Goal: Transaction & Acquisition: Purchase product/service

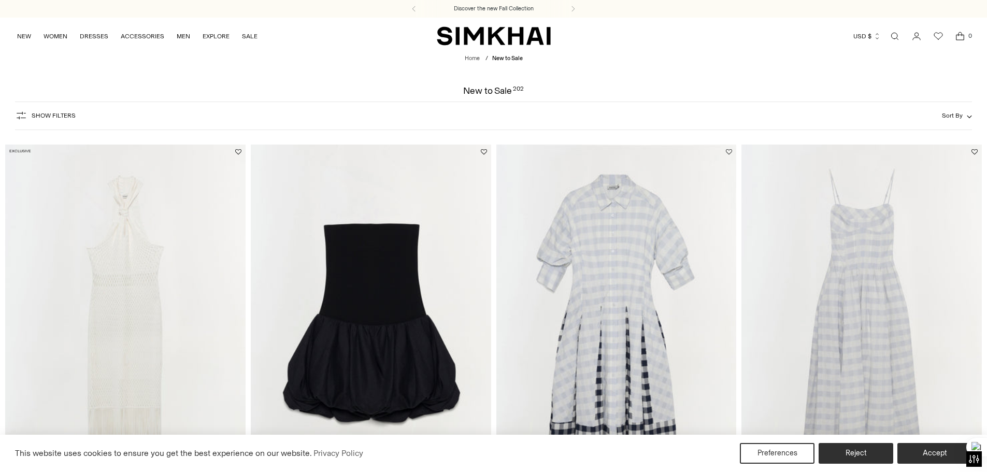
click at [729, 150] on button "Add to Wishlist" at bounding box center [729, 152] width 6 height 6
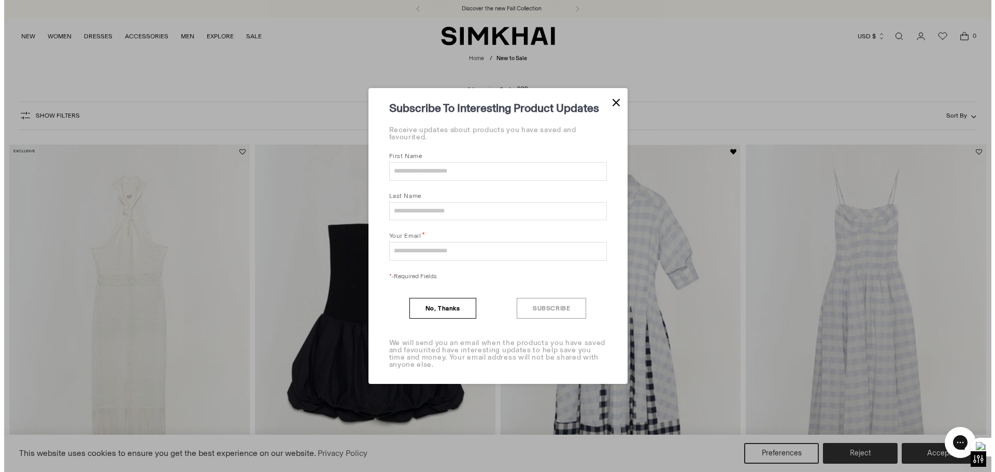
scroll to position [207, 0]
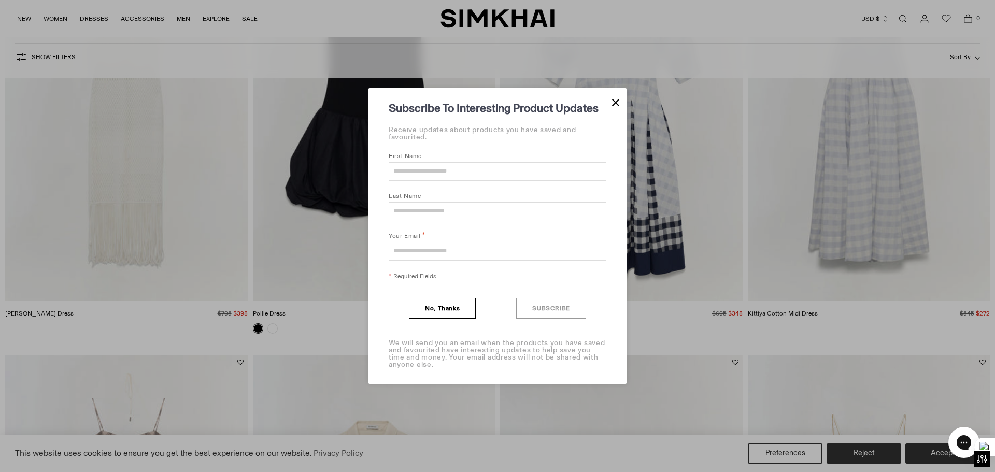
click at [616, 98] on button "Close Modal" at bounding box center [615, 102] width 7 height 12
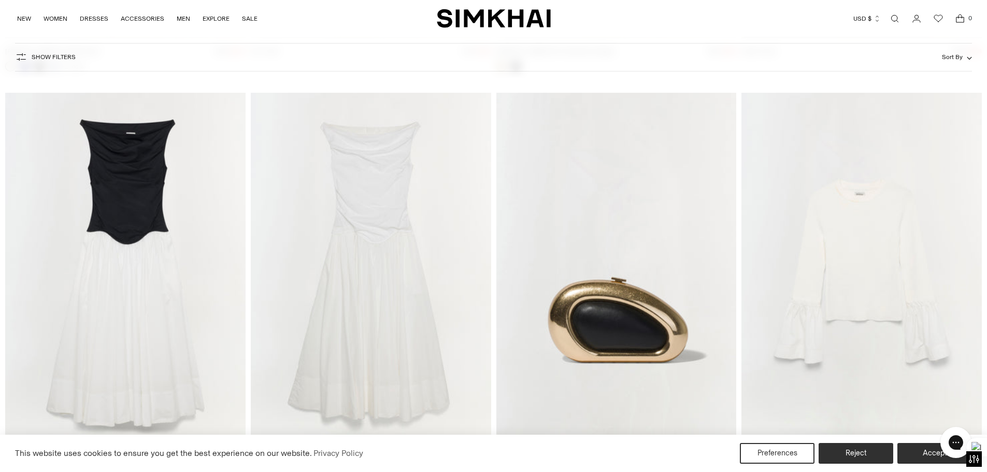
scroll to position [6570, 0]
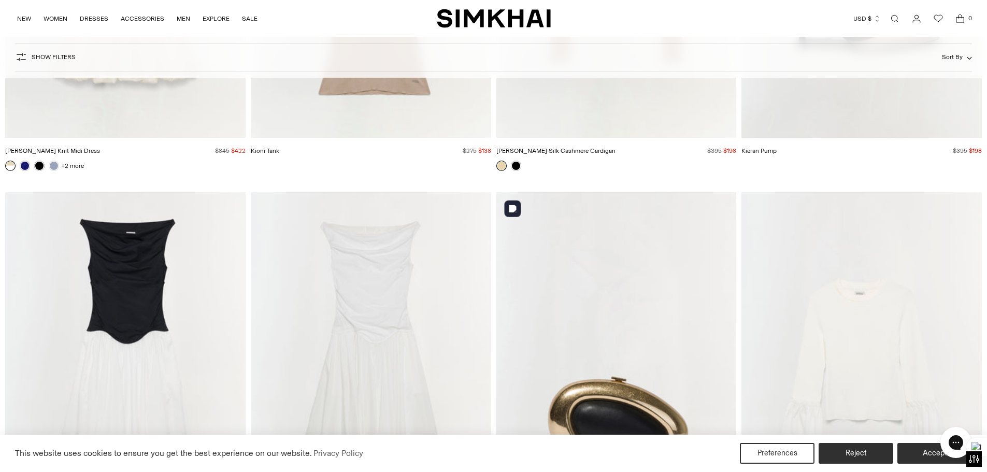
drag, startPoint x: 633, startPoint y: 301, endPoint x: 653, endPoint y: 291, distance: 22.5
click at [0, 0] on img "Luna Clutch" at bounding box center [0, 0] width 0 height 0
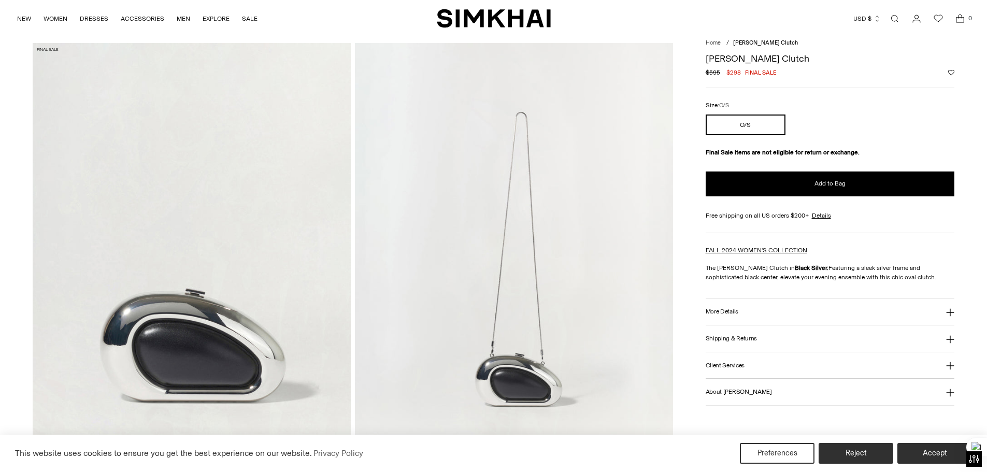
scroll to position [155, 0]
